Goal: Information Seeking & Learning: Find specific fact

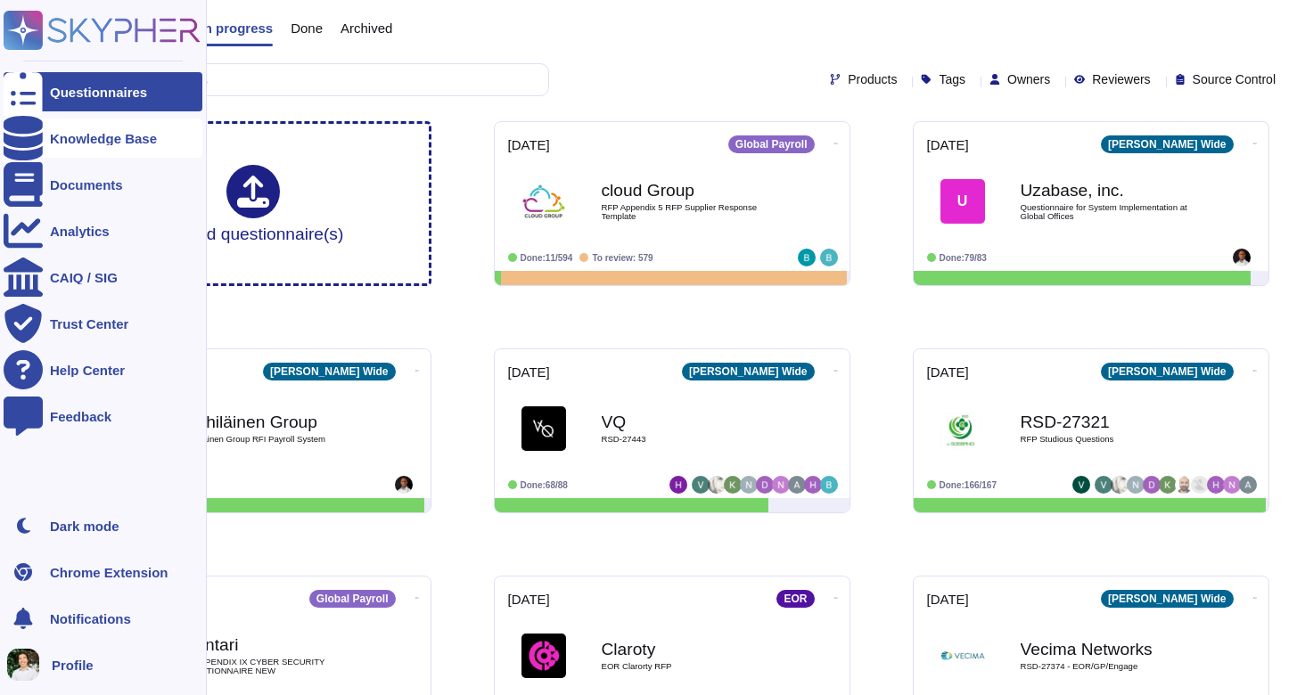
click at [35, 143] on div at bounding box center [23, 138] width 39 height 39
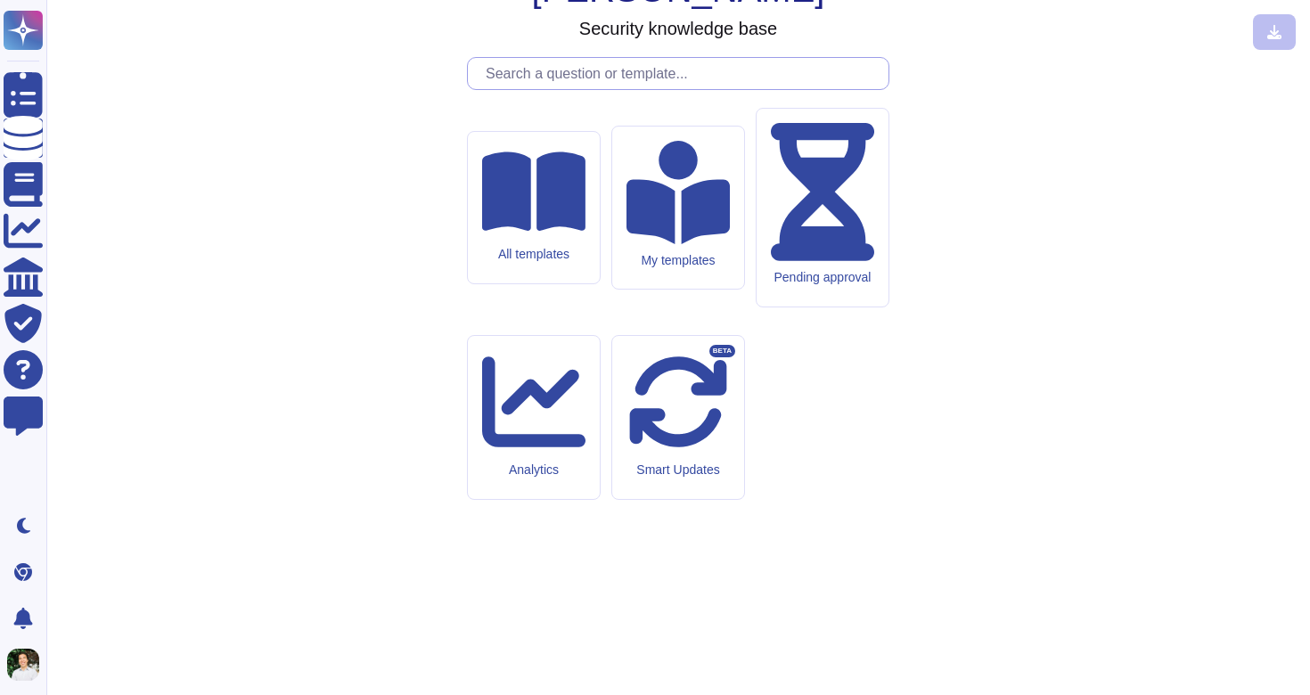
click at [510, 89] on input "text" at bounding box center [683, 73] width 412 height 31
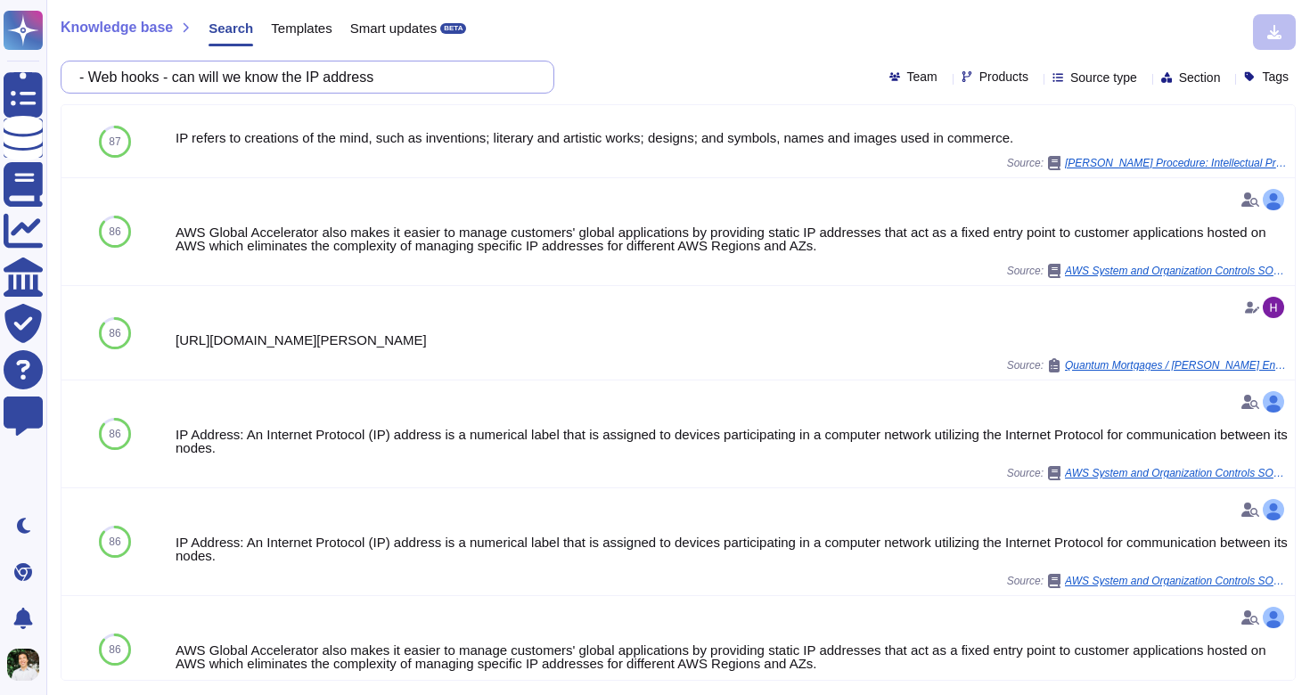
click at [402, 75] on input "- Web hooks - can will we know the IP address" at bounding box center [302, 76] width 465 height 31
paste input "For clients using our rest API- will it show IP address?"
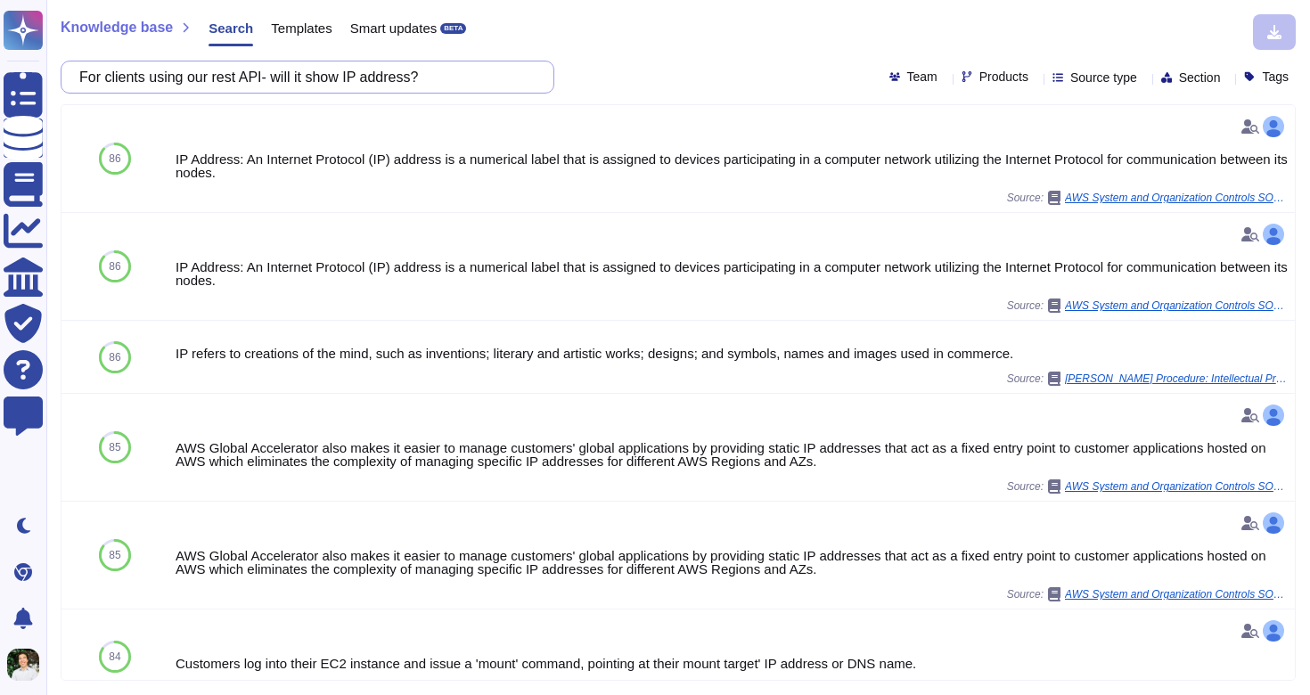
type input "For clients using our rest API- will it show IP address?"
